Goal: Communication & Community: Share content

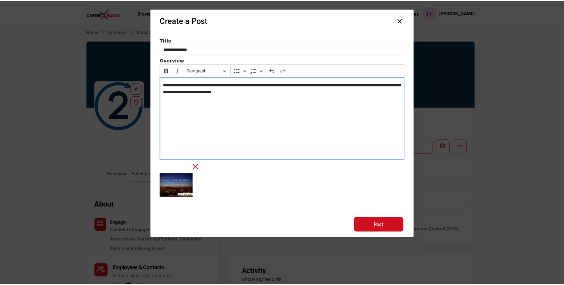
scroll to position [30, 0]
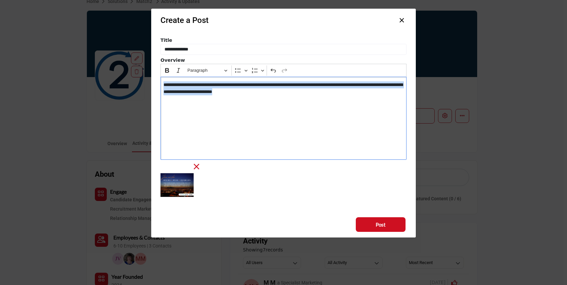
drag, startPoint x: 291, startPoint y: 92, endPoint x: 160, endPoint y: 83, distance: 130.9
click at [161, 83] on div "**********" at bounding box center [284, 118] width 246 height 83
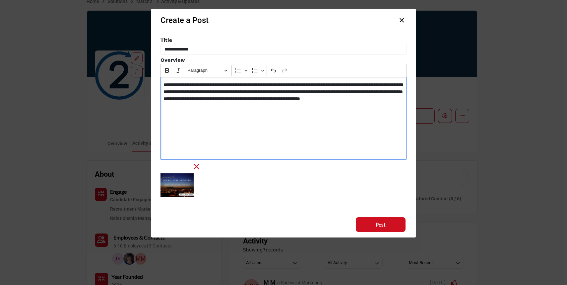
click at [232, 109] on div "**********" at bounding box center [284, 118] width 246 height 83
click at [239, 106] on p "**********" at bounding box center [284, 95] width 240 height 28
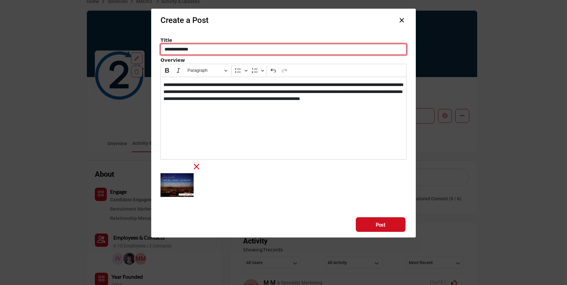
drag, startPoint x: 198, startPoint y: 49, endPoint x: 164, endPoint y: 50, distance: 33.8
click at [164, 50] on input "**********" at bounding box center [284, 49] width 246 height 11
drag, startPoint x: 235, startPoint y: 50, endPoint x: 168, endPoint y: 44, distance: 67.9
click at [168, 44] on input "**********" at bounding box center [284, 49] width 246 height 11
type input "**********"
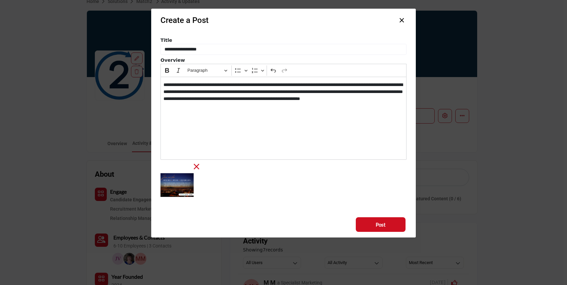
click at [233, 107] on p "**********" at bounding box center [284, 95] width 240 height 28
click at [371, 224] on button "Post" at bounding box center [381, 224] width 50 height 15
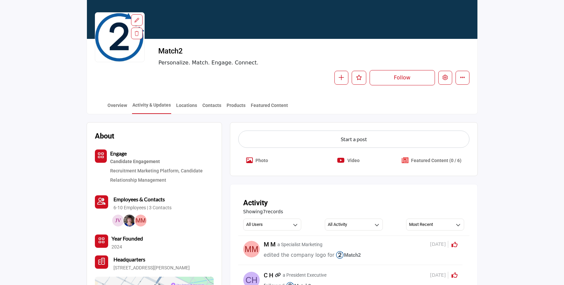
scroll to position [70, 0]
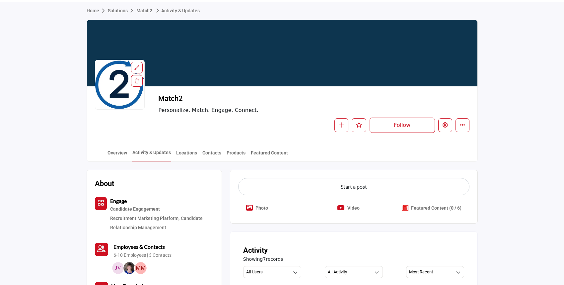
scroll to position [19, 0]
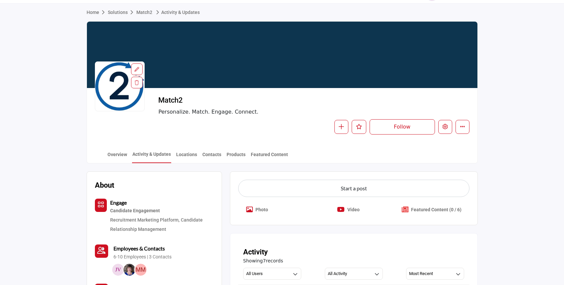
click at [106, 157] on div "Overview Activity & Updates Locations Contacts Products Featured Content" at bounding box center [290, 152] width 374 height 21
click at [110, 157] on link "Overview" at bounding box center [117, 157] width 20 height 12
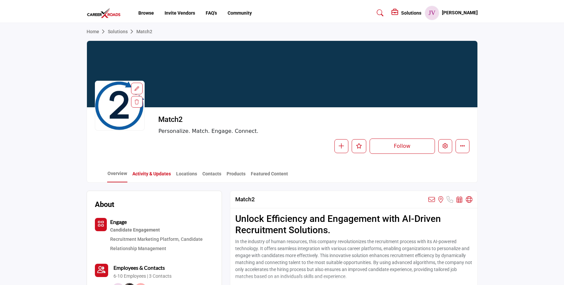
click at [146, 175] on link "Activity & Updates" at bounding box center [151, 176] width 39 height 12
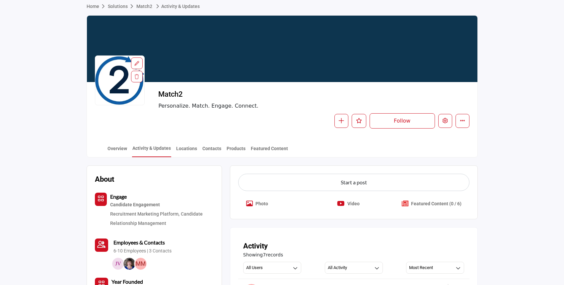
scroll to position [24, 0]
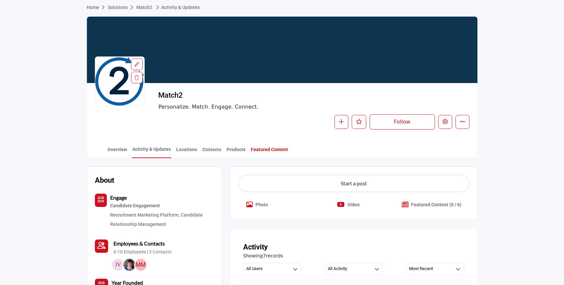
click at [264, 148] on link "Featured Content" at bounding box center [269, 152] width 38 height 12
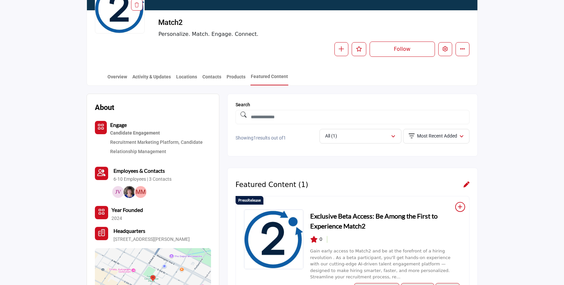
scroll to position [71, 0]
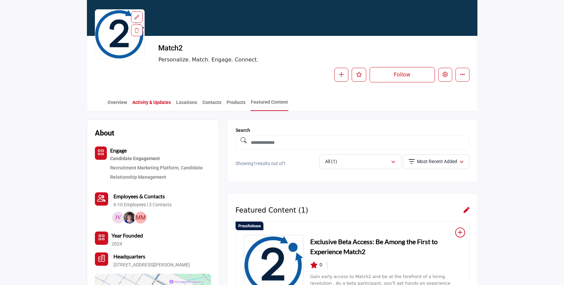
click at [149, 104] on link "Activity & Updates" at bounding box center [151, 105] width 39 height 12
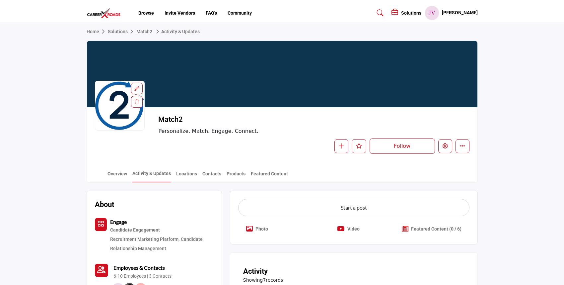
click at [259, 228] on p "Photo" at bounding box center [261, 228] width 13 height 7
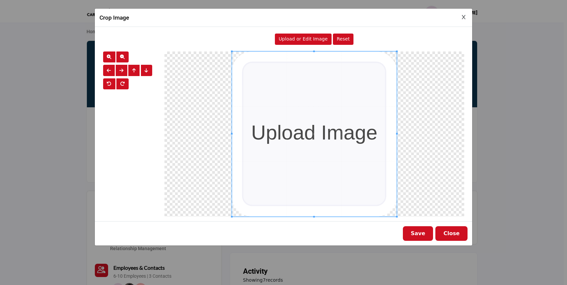
click at [302, 41] on span "Upload or Edit Image" at bounding box center [303, 38] width 49 height 5
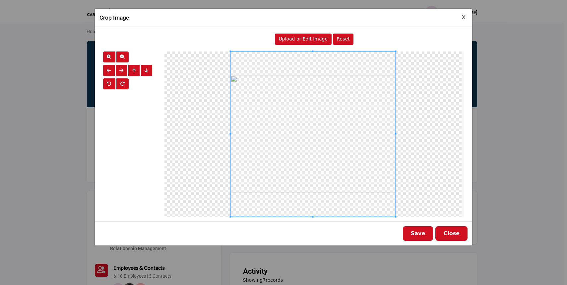
click at [418, 230] on button "Save" at bounding box center [418, 233] width 31 height 15
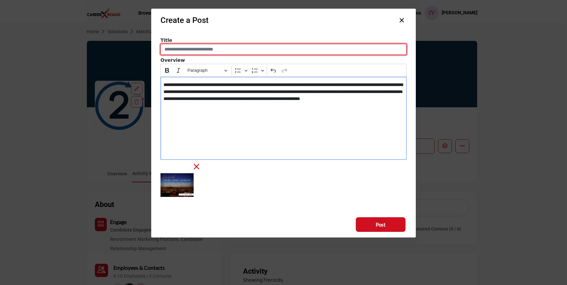
click at [204, 50] on input "Enter a compelling post title" at bounding box center [284, 49] width 246 height 11
click at [206, 49] on input "**********" at bounding box center [284, 49] width 246 height 11
click at [256, 49] on input "**********" at bounding box center [284, 49] width 246 height 11
type input "**********"
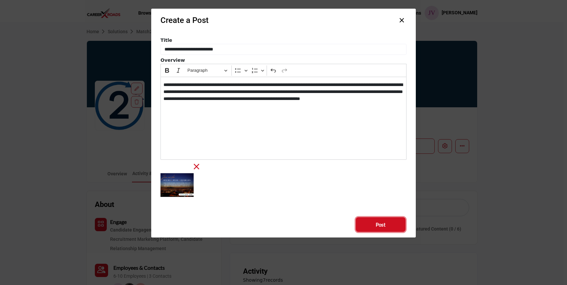
click at [369, 225] on button "Post" at bounding box center [381, 224] width 50 height 15
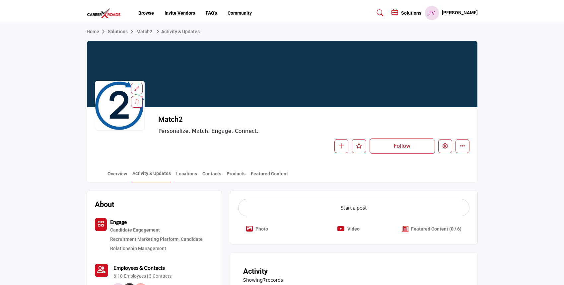
click at [93, 32] on link "Home" at bounding box center [97, 31] width 21 height 5
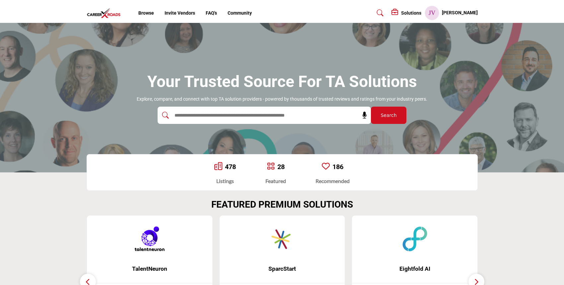
click at [420, 11] on h5 "Solutions" at bounding box center [411, 13] width 20 height 6
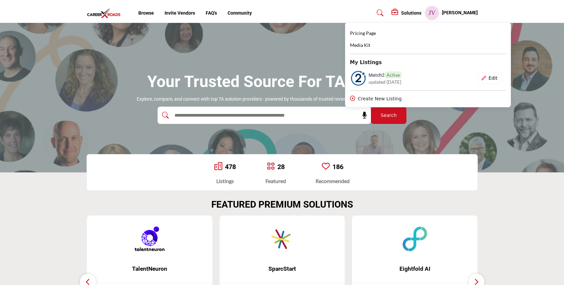
click at [402, 78] on span "Active" at bounding box center [392, 74] width 17 height 7
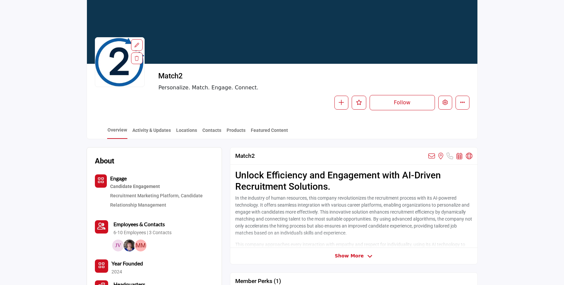
scroll to position [110, 0]
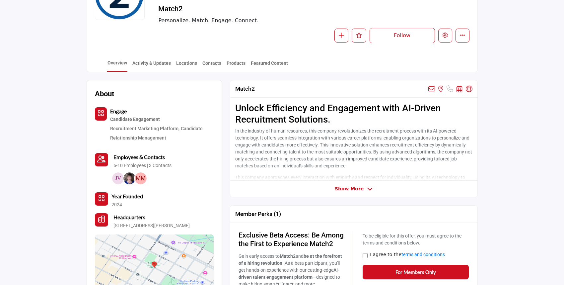
click at [349, 189] on span "Show More" at bounding box center [349, 188] width 29 height 7
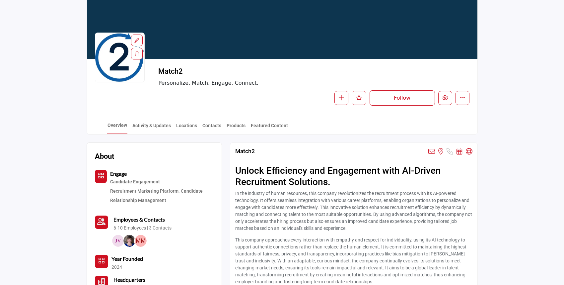
scroll to position [18, 0]
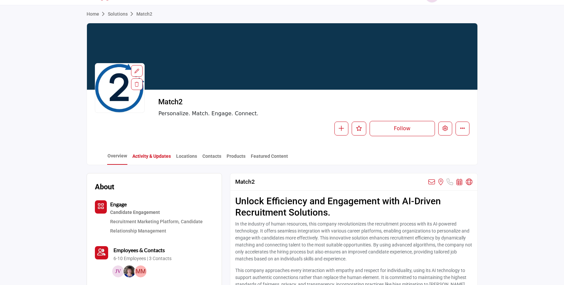
click at [149, 153] on link "Activity & Updates" at bounding box center [151, 159] width 39 height 12
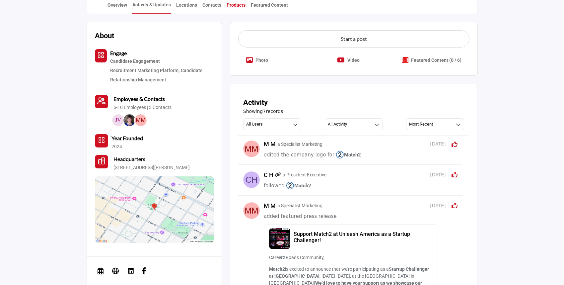
scroll to position [169, 0]
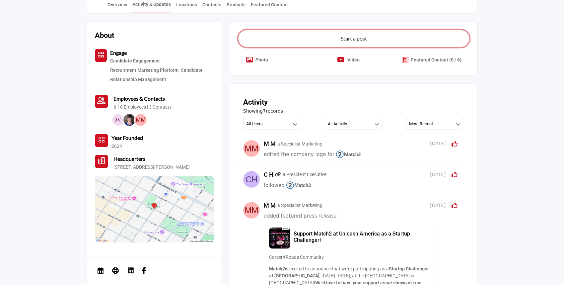
click at [325, 40] on button "Start a post" at bounding box center [353, 38] width 231 height 17
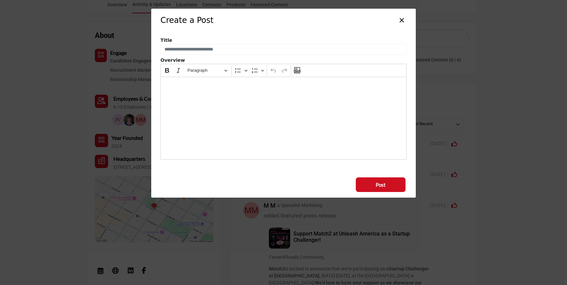
click at [215, 85] on p "Editor editing area: main" at bounding box center [284, 84] width 240 height 7
click at [398, 20] on button "×" at bounding box center [402, 19] width 10 height 13
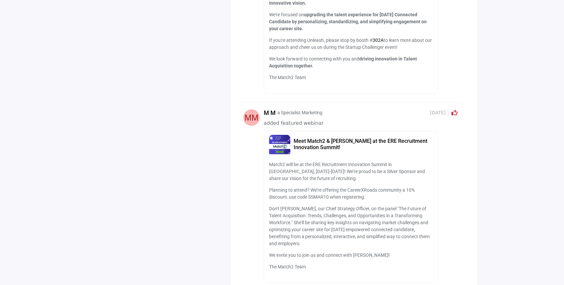
scroll to position [487, 0]
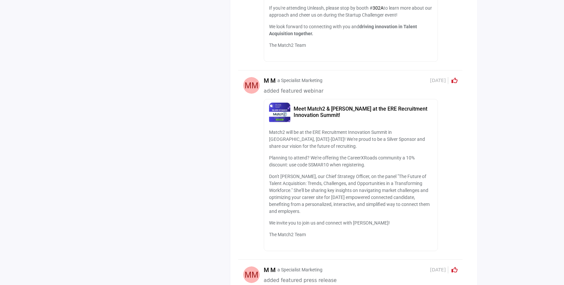
click at [322, 108] on h5 "Meet Match2 & Elaine Orler at the ERE Recruitment Innovation Summit!" at bounding box center [363, 111] width 139 height 13
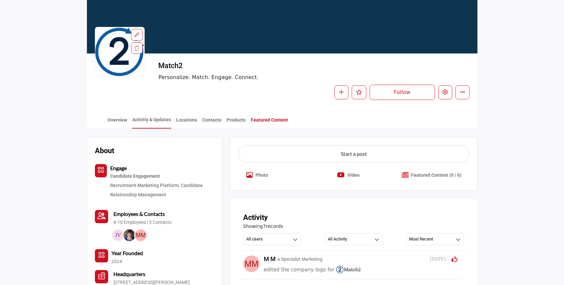
scroll to position [70, 0]
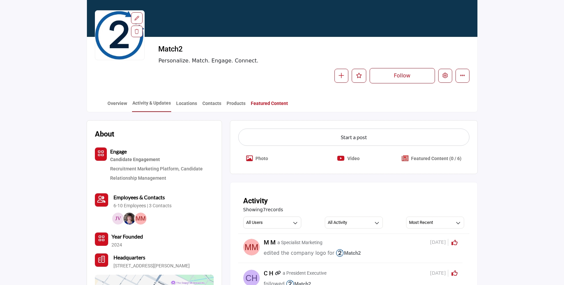
click at [270, 105] on link "Featured Content" at bounding box center [269, 106] width 38 height 12
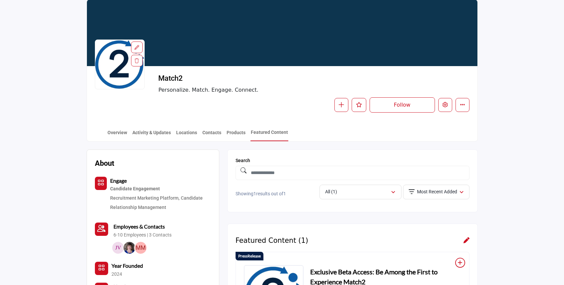
scroll to position [39, 0]
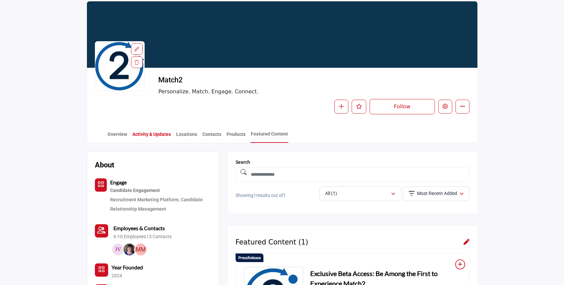
click at [146, 133] on link "Activity & Updates" at bounding box center [151, 137] width 39 height 12
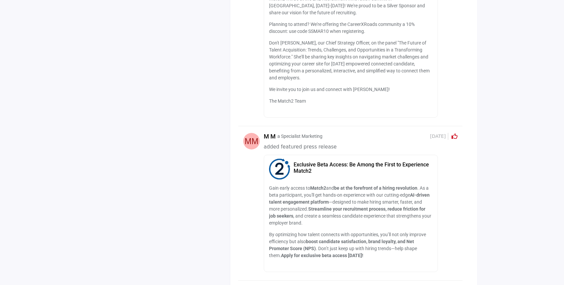
scroll to position [659, 0]
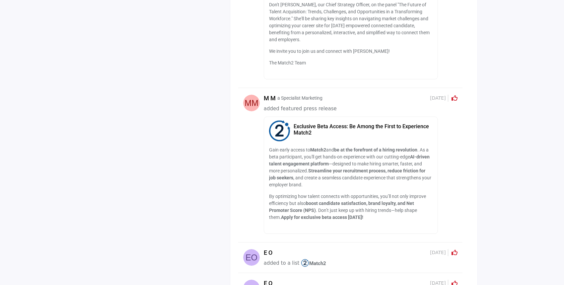
click at [318, 167] on p "Gain early access to Match2 and be at the forefront of a hiring revolution . As…" at bounding box center [351, 167] width 164 height 42
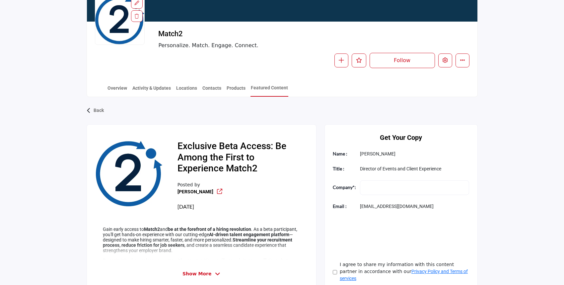
scroll to position [195, 0]
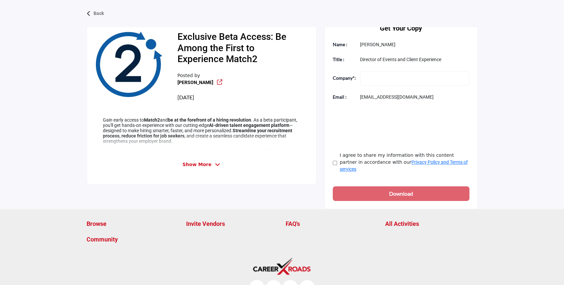
click at [196, 162] on span "Show More" at bounding box center [196, 164] width 29 height 7
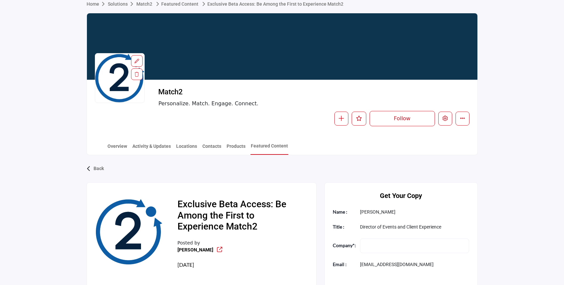
scroll to position [0, 0]
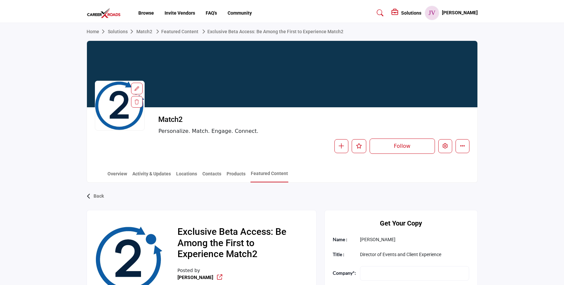
click at [141, 31] on link "Match2" at bounding box center [144, 31] width 16 height 5
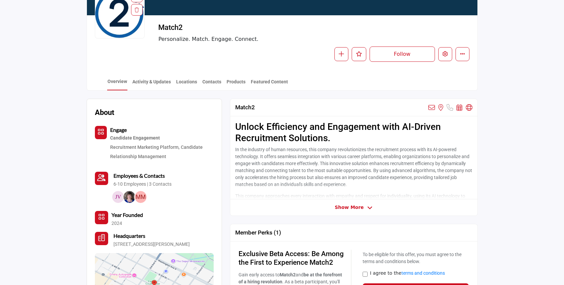
scroll to position [96, 0]
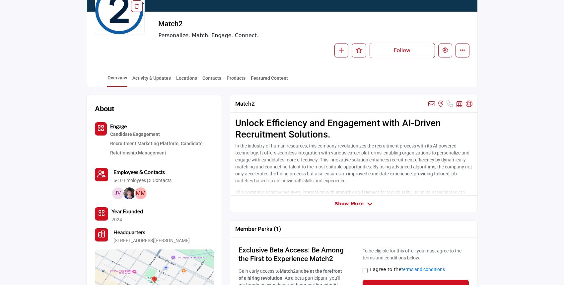
click at [339, 205] on span "Show More" at bounding box center [349, 203] width 29 height 7
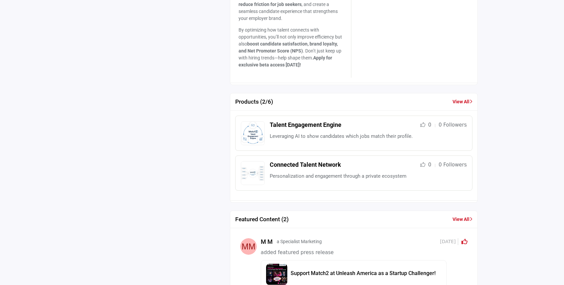
scroll to position [77, 0]
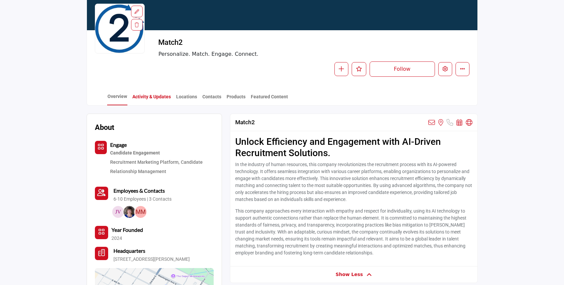
click at [150, 99] on link "Activity & Updates" at bounding box center [151, 99] width 39 height 12
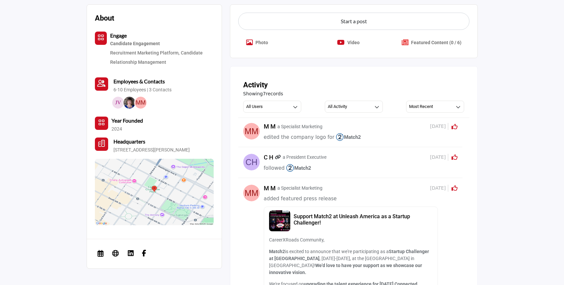
scroll to position [71, 0]
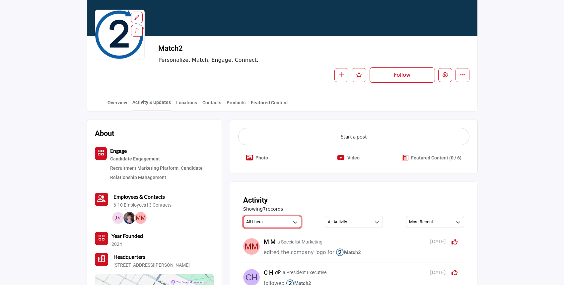
click at [275, 217] on button "All Users" at bounding box center [272, 222] width 58 height 12
click at [274, 216] on button "All Users" at bounding box center [272, 222] width 58 height 12
click at [325, 222] on button "All Activity" at bounding box center [354, 222] width 58 height 12
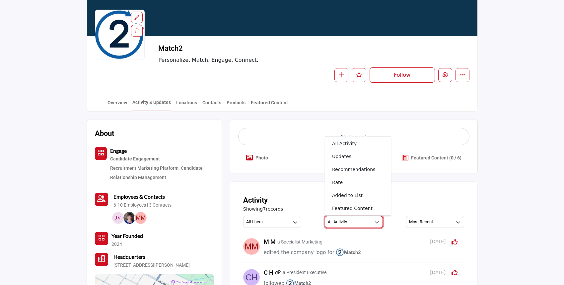
click at [325, 222] on button "All Activity" at bounding box center [354, 222] width 58 height 12
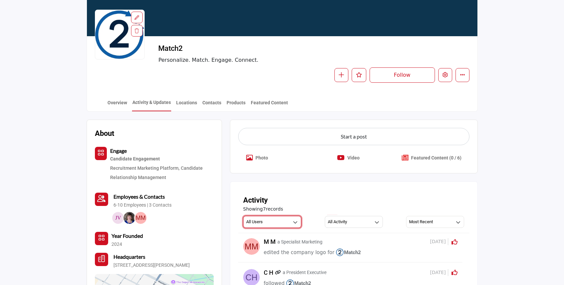
click at [283, 220] on button "All Users" at bounding box center [272, 222] width 58 height 12
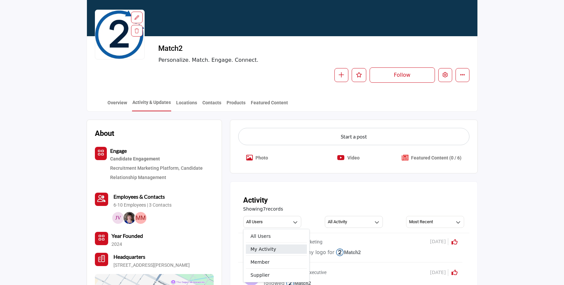
click at [280, 246] on span "My Activity" at bounding box center [276, 248] width 61 height 9
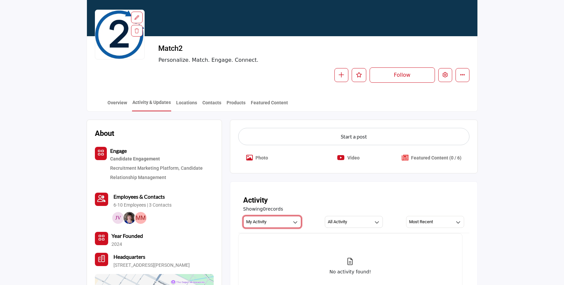
click at [286, 224] on button "My Activity" at bounding box center [272, 222] width 58 height 12
click at [283, 233] on span "All Users" at bounding box center [276, 235] width 61 height 9
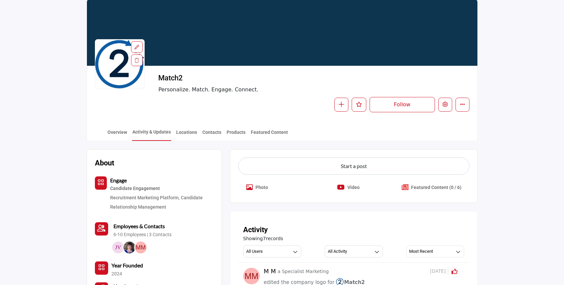
scroll to position [42, 0]
click at [255, 186] on p "Photo" at bounding box center [261, 186] width 13 height 7
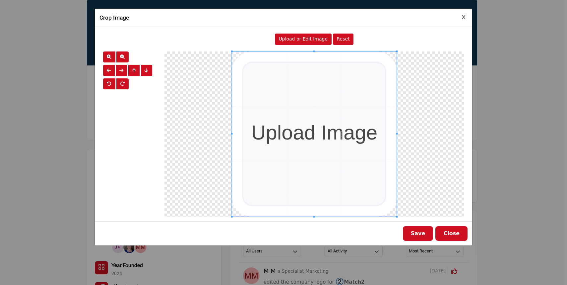
click at [293, 42] on div "Upload or Edit Image" at bounding box center [303, 38] width 57 height 11
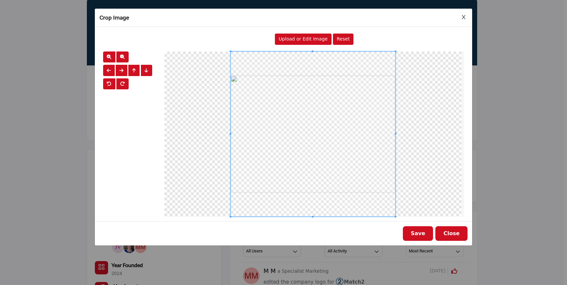
click at [415, 232] on button "Save" at bounding box center [418, 233] width 31 height 15
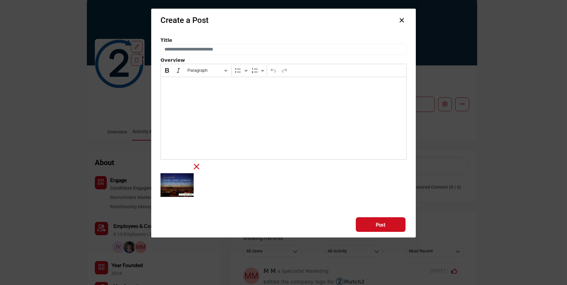
click at [177, 89] on div "Editor editing area: main" at bounding box center [284, 118] width 246 height 83
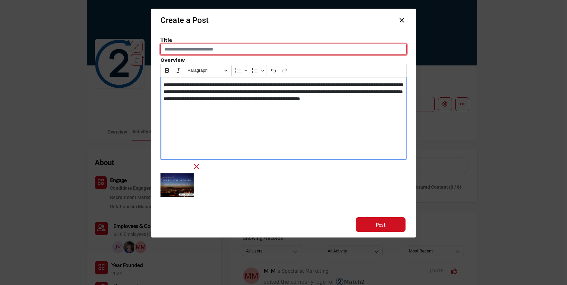
click at [187, 50] on input "Enter a compelling post title" at bounding box center [284, 49] width 246 height 11
type input "**********"
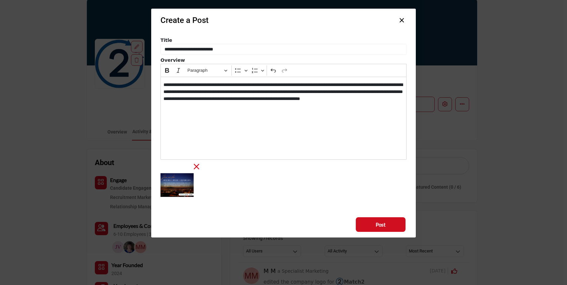
click at [236, 112] on div "**********" at bounding box center [284, 118] width 246 height 83
click at [380, 224] on span "Post" at bounding box center [381, 225] width 10 height 8
